Goal: Navigation & Orientation: Find specific page/section

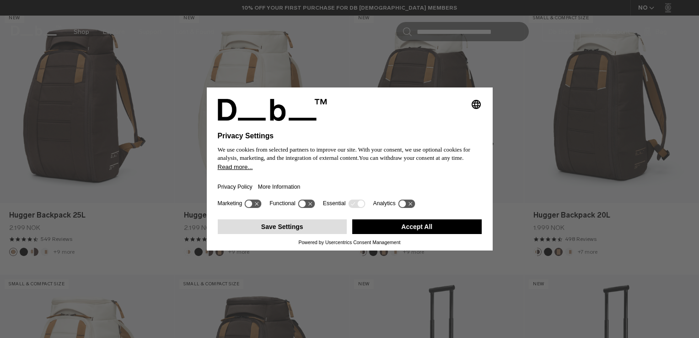
click at [296, 228] on button "Save Settings" at bounding box center [283, 226] width 130 height 15
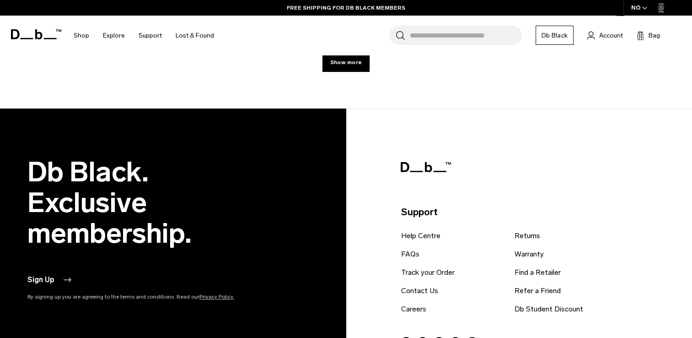
scroll to position [2938, 0]
click at [356, 67] on link "Show more" at bounding box center [346, 62] width 47 height 19
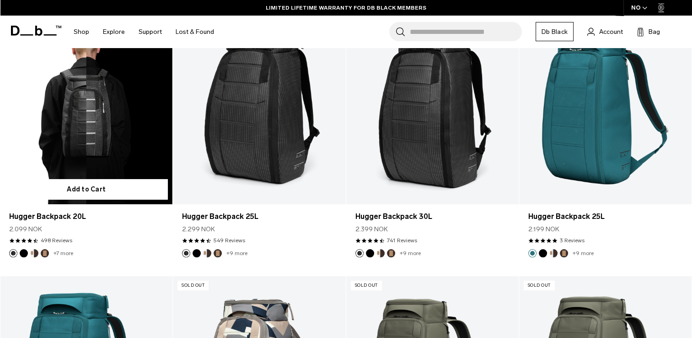
scroll to position [3449, 0]
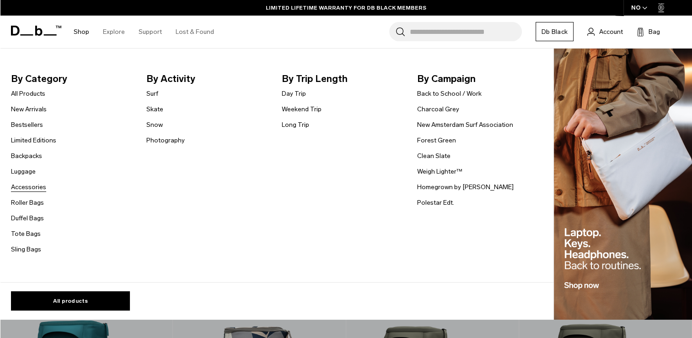
click at [30, 190] on link "Accessories" at bounding box center [28, 187] width 35 height 10
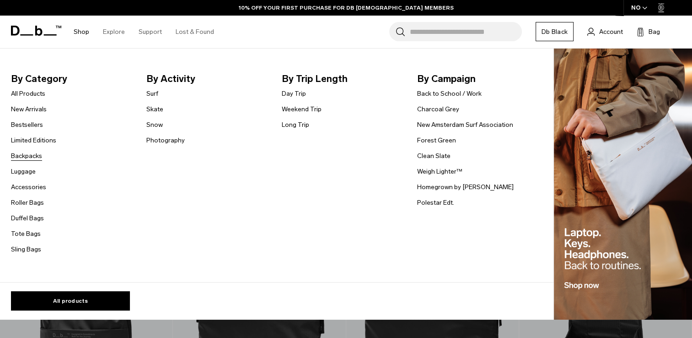
click at [40, 156] on link "Backpacks" at bounding box center [26, 156] width 31 height 10
